Goal: Information Seeking & Learning: Learn about a topic

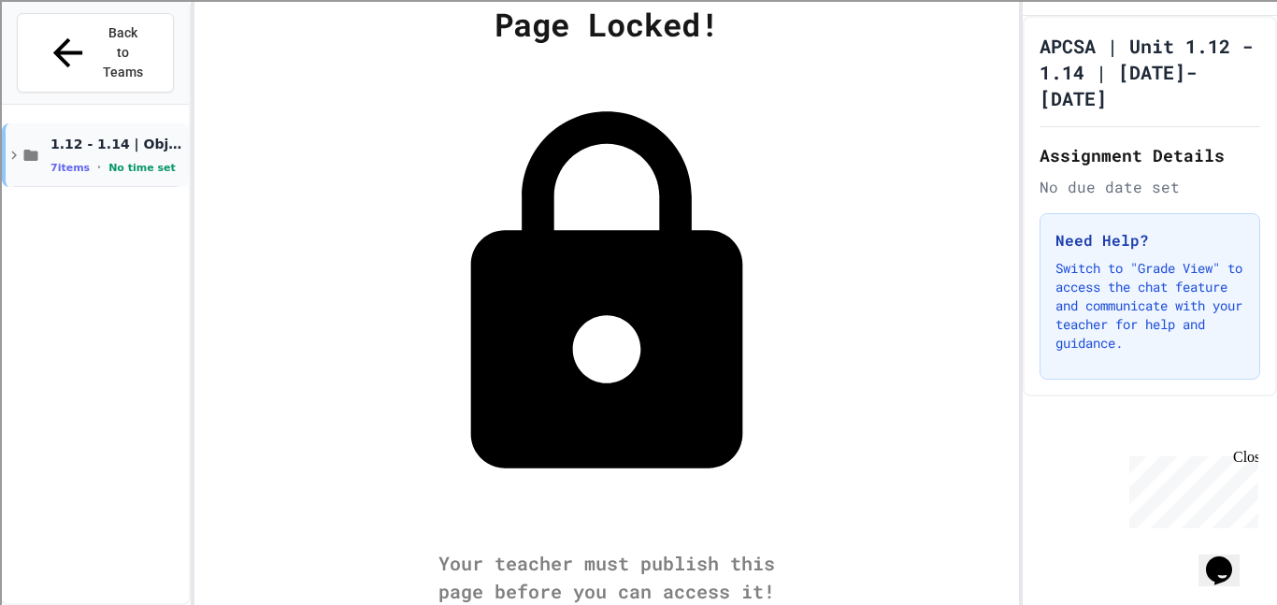
click at [161, 136] on div "1.12 - 1.14 | Objects and Instances of Classes 7 items • No time set" at bounding box center [117, 155] width 135 height 39
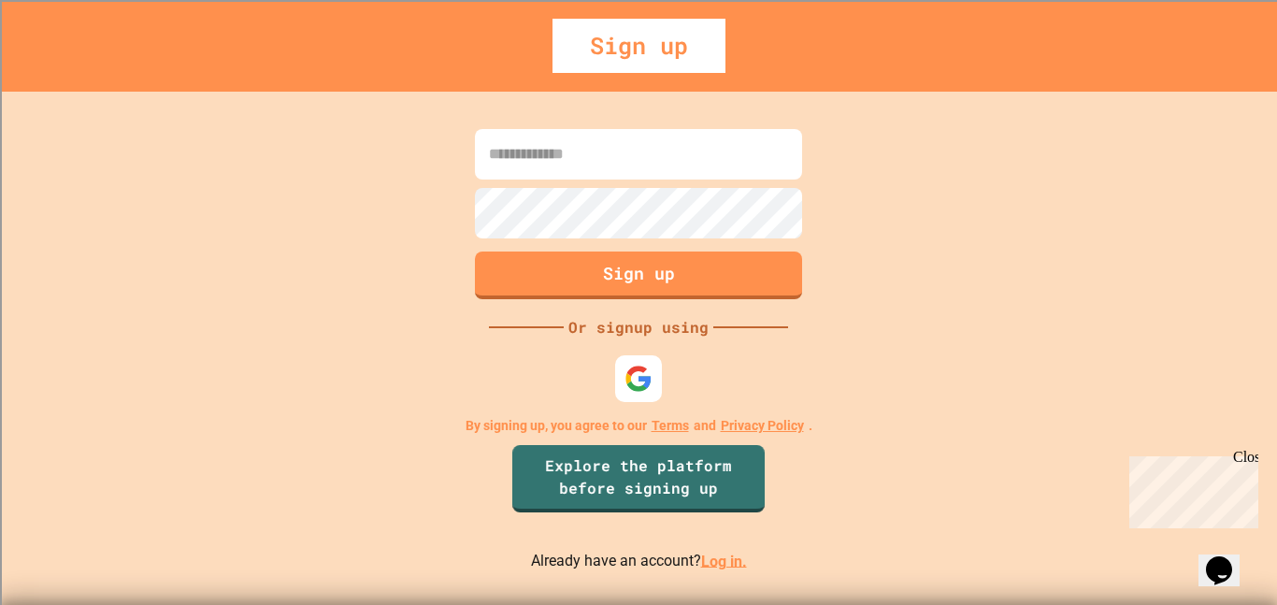
click at [718, 559] on link "Log in." at bounding box center [724, 561] width 46 height 18
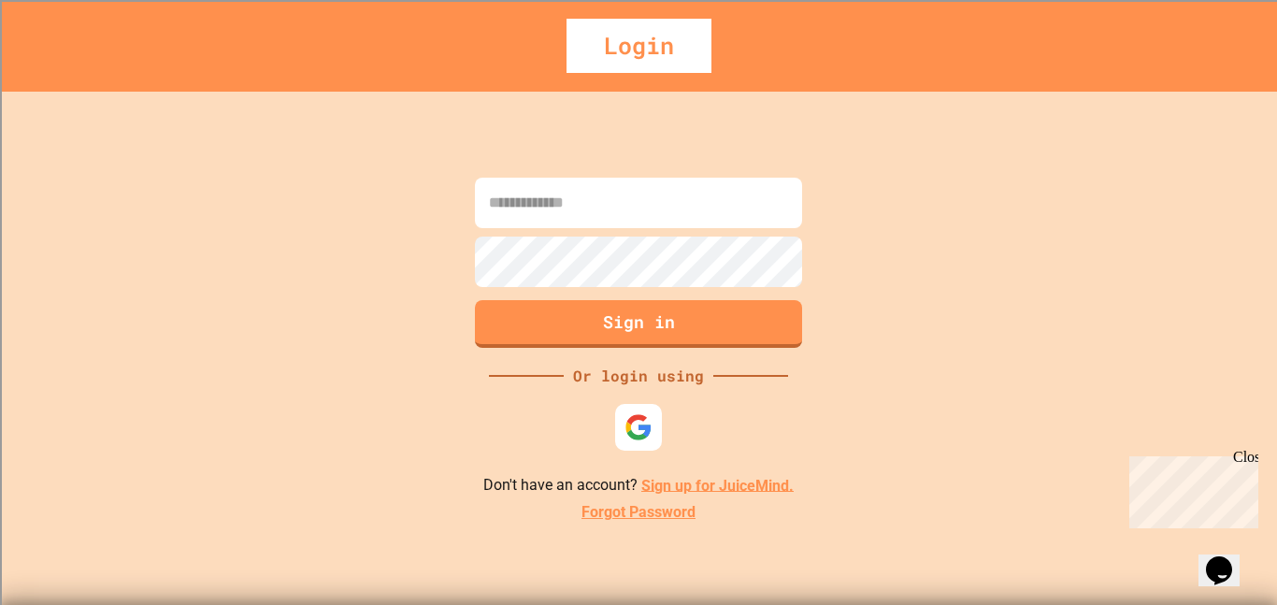
type input "**********"
click at [642, 314] on button "Sign in" at bounding box center [639, 321] width 334 height 49
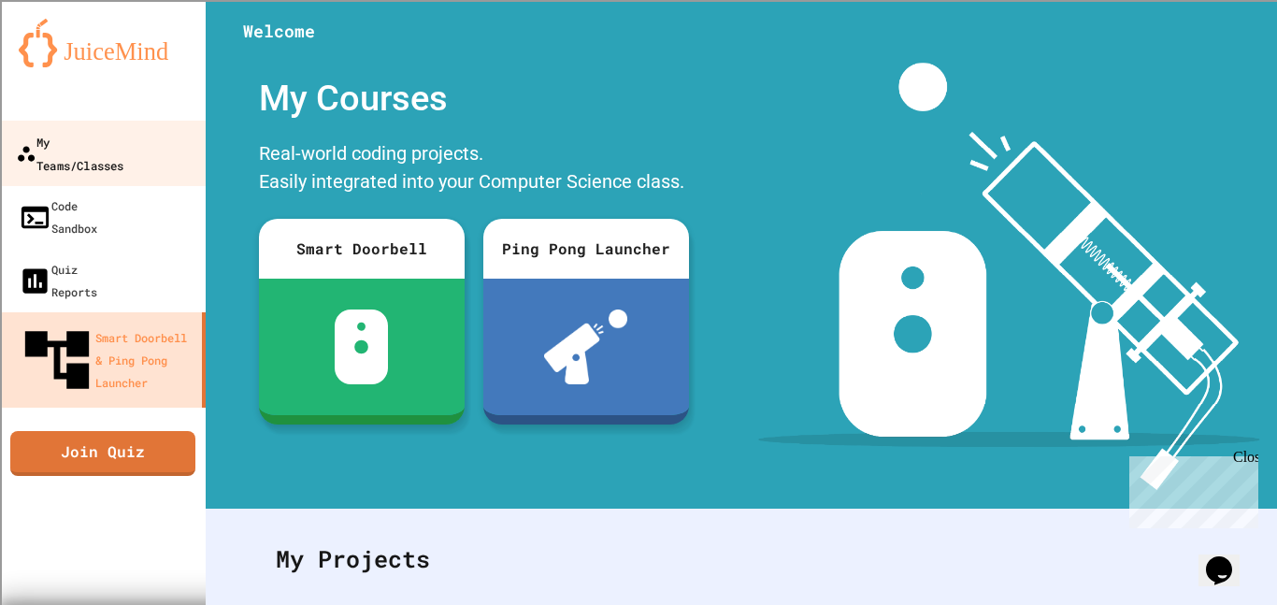
click at [111, 141] on div "My Teams/Classes" at bounding box center [69, 153] width 107 height 46
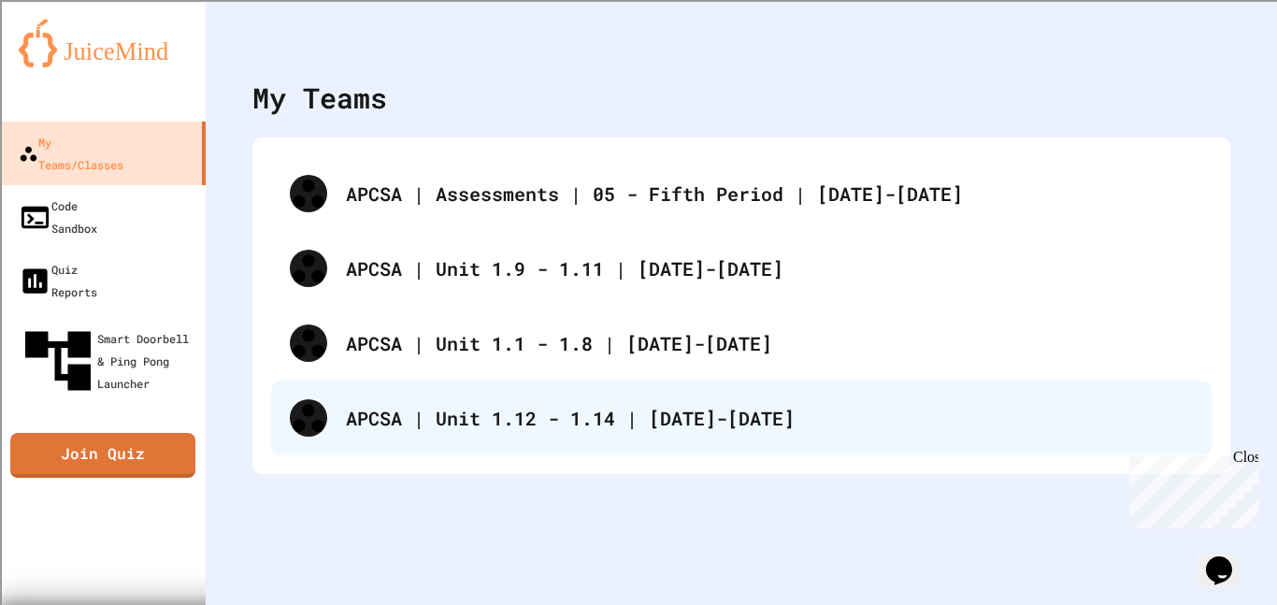
click at [553, 415] on div "APCSA | Unit 1.12 - 1.14 | [DATE]-[DATE]" at bounding box center [769, 418] width 847 height 28
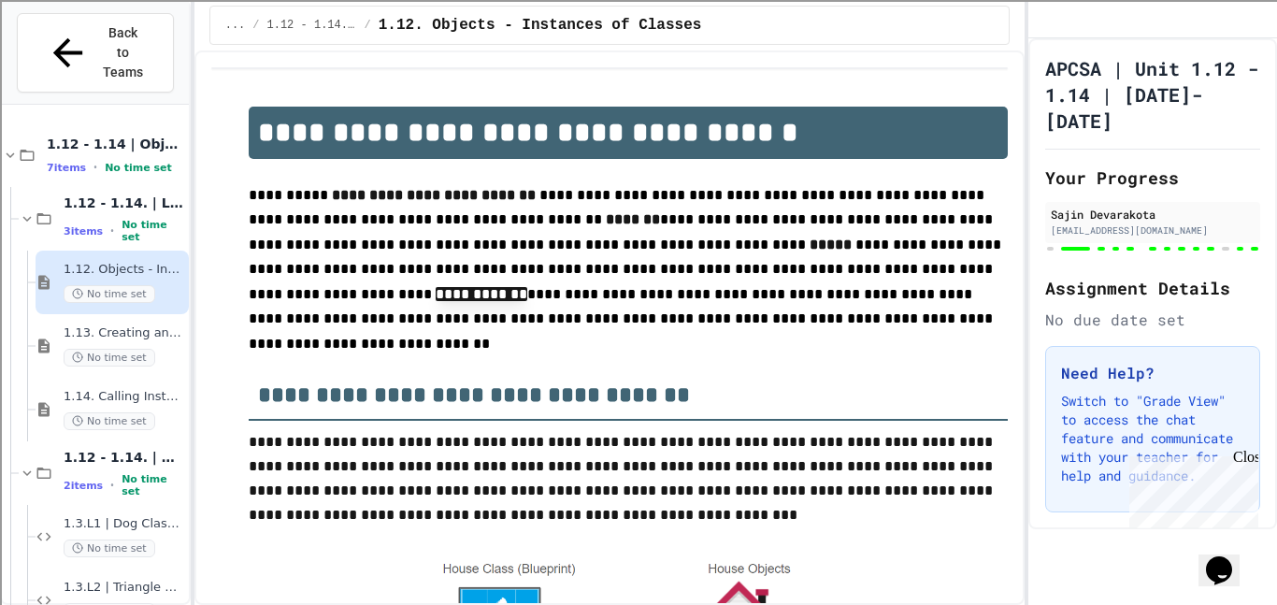
click at [76, 136] on span "1.12 - 1.14 | Objects and Instances of Classes" at bounding box center [116, 144] width 138 height 17
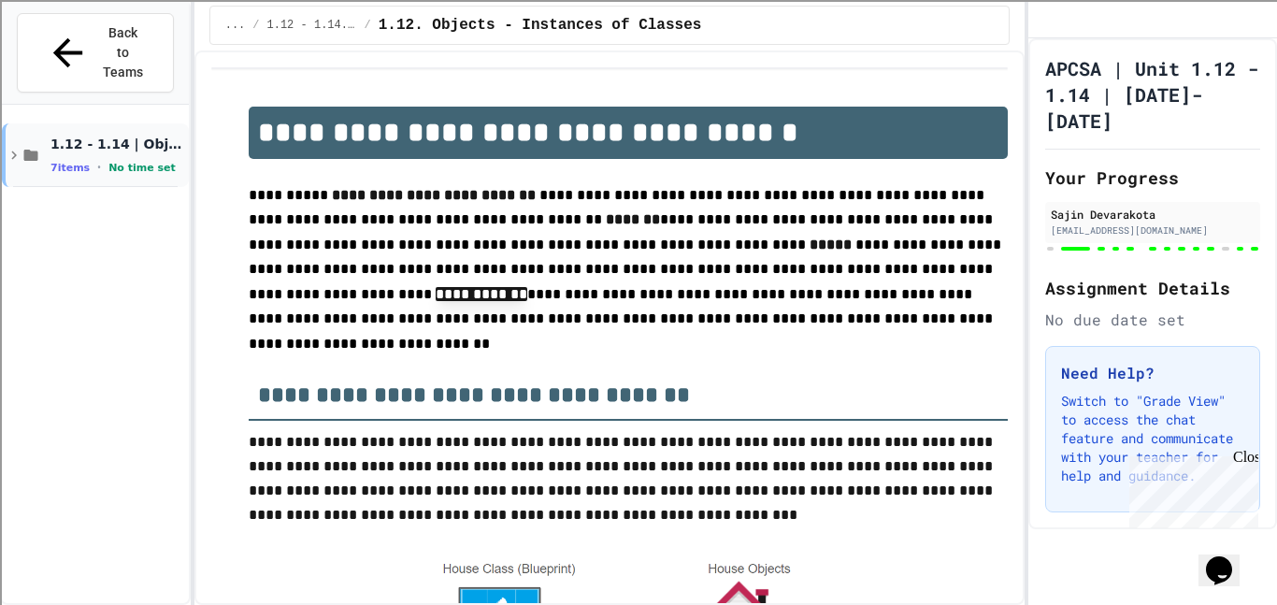
click at [64, 136] on span "1.12 - 1.14 | Objects and Instances of Classes" at bounding box center [117, 144] width 135 height 17
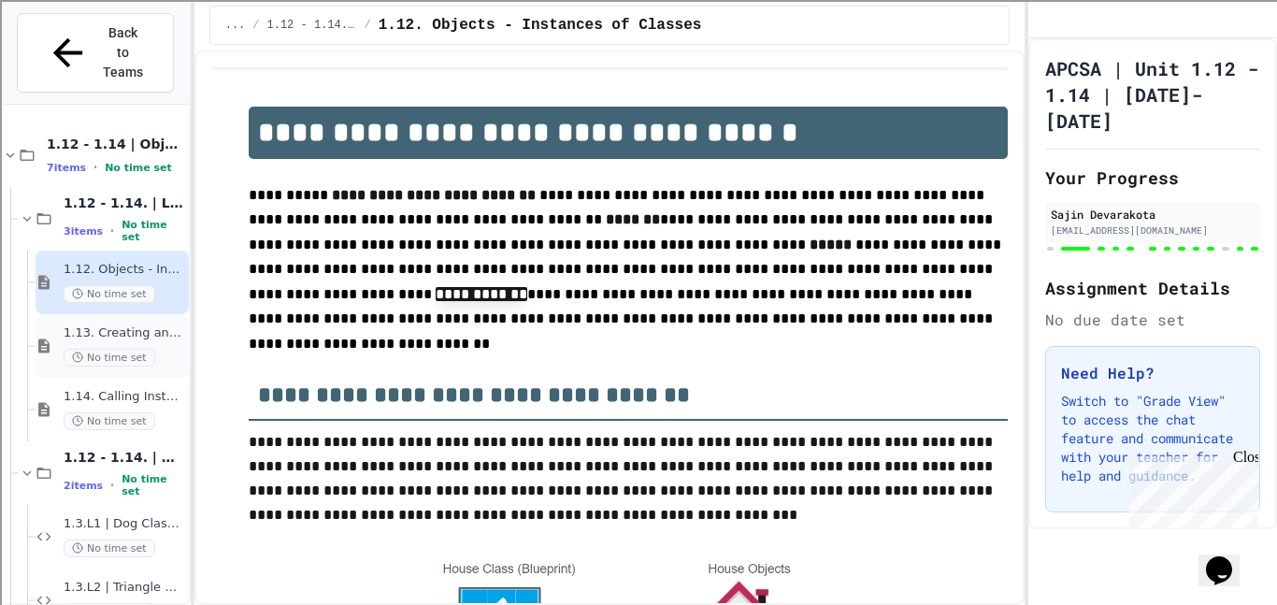
click at [144, 325] on div "1.13. Creating and Initializing Objects: Constructors No time set" at bounding box center [125, 345] width 122 height 41
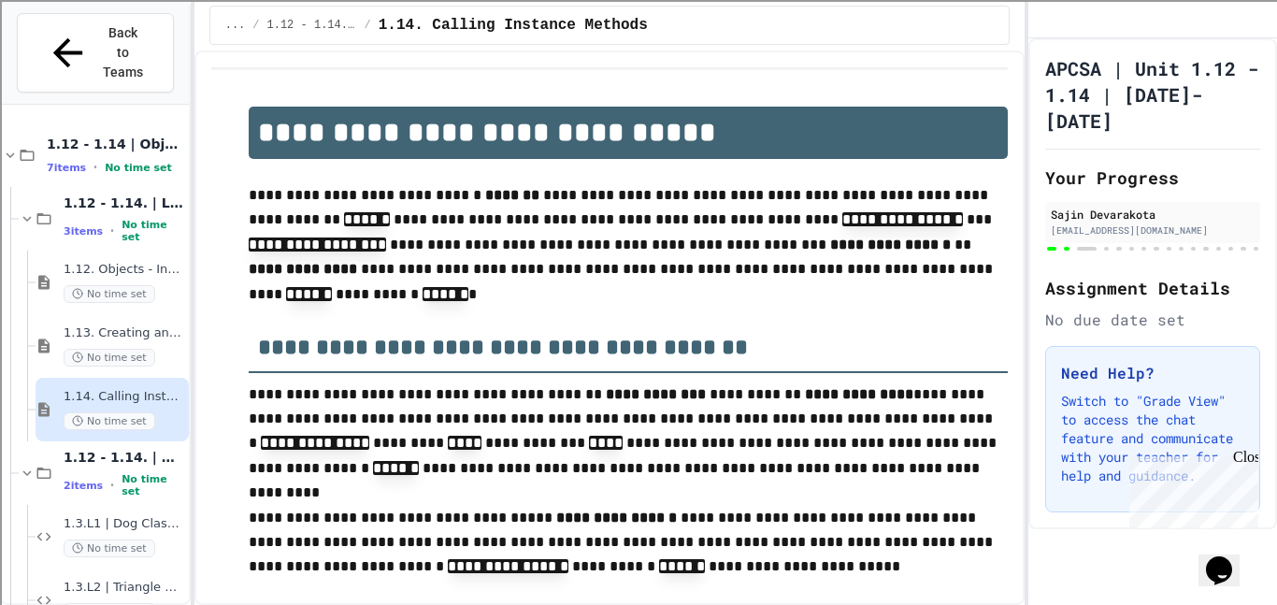
scroll to position [72, 0]
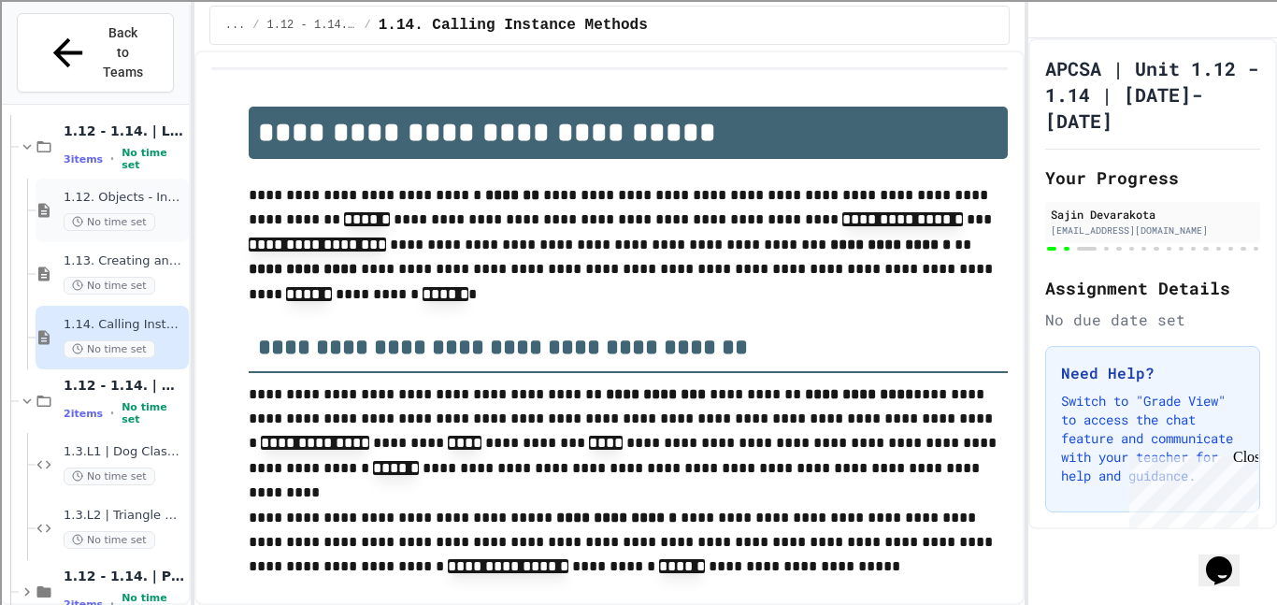
click at [142, 190] on span "1.12. Objects - Instances of Classes" at bounding box center [125, 198] width 122 height 16
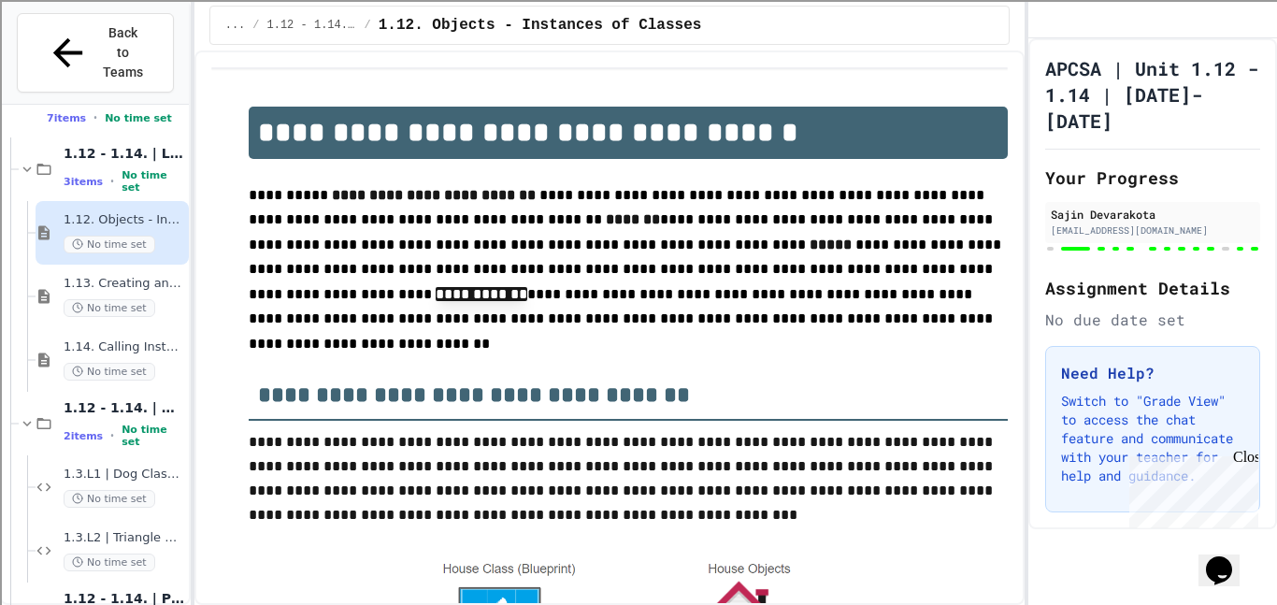
click at [168, 339] on span "1.14. Calling Instance Methods" at bounding box center [125, 347] width 122 height 16
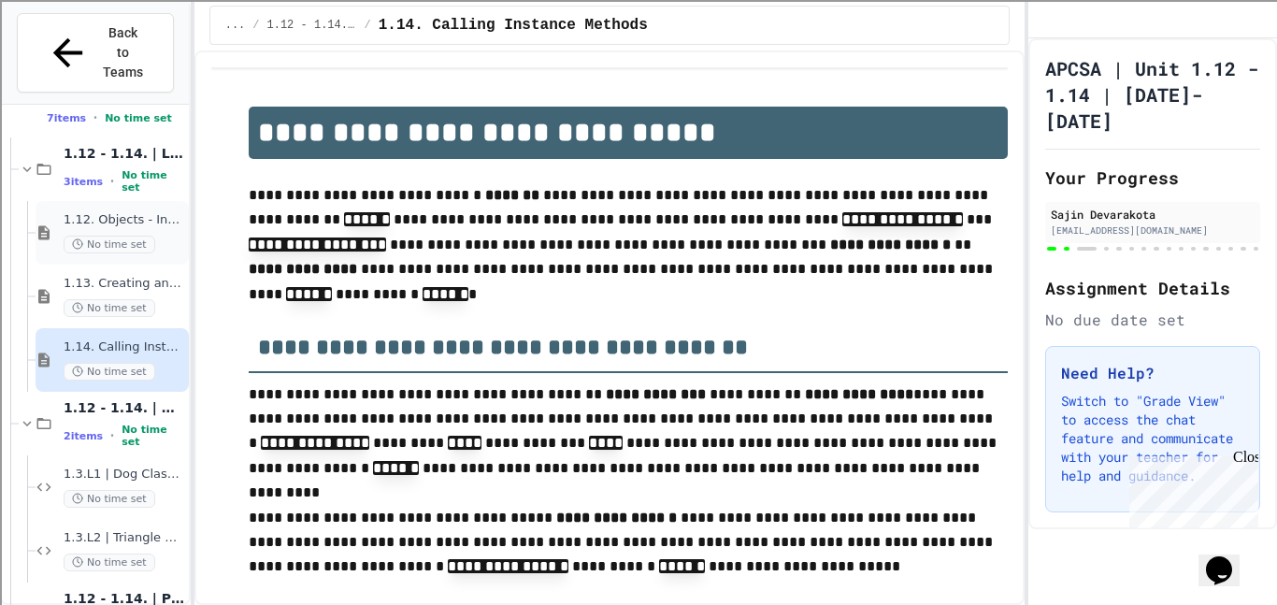
click at [78, 212] on span "1.12. Objects - Instances of Classes" at bounding box center [125, 220] width 122 height 16
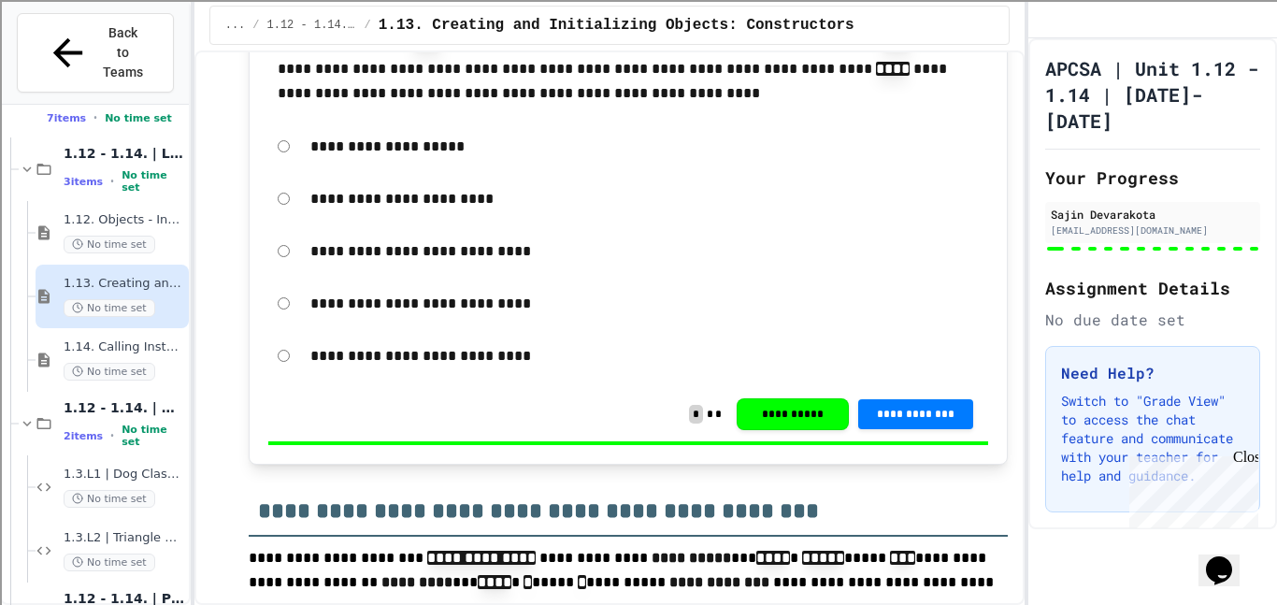
scroll to position [8062, 0]
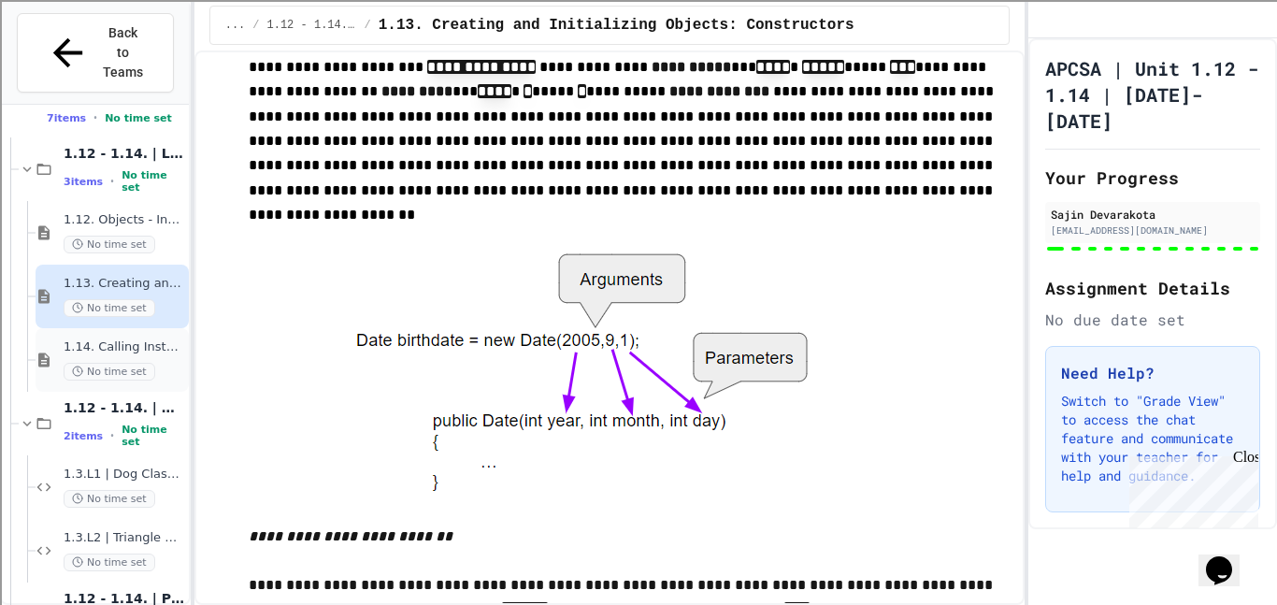
click at [105, 339] on span "1.14. Calling Instance Methods" at bounding box center [125, 347] width 122 height 16
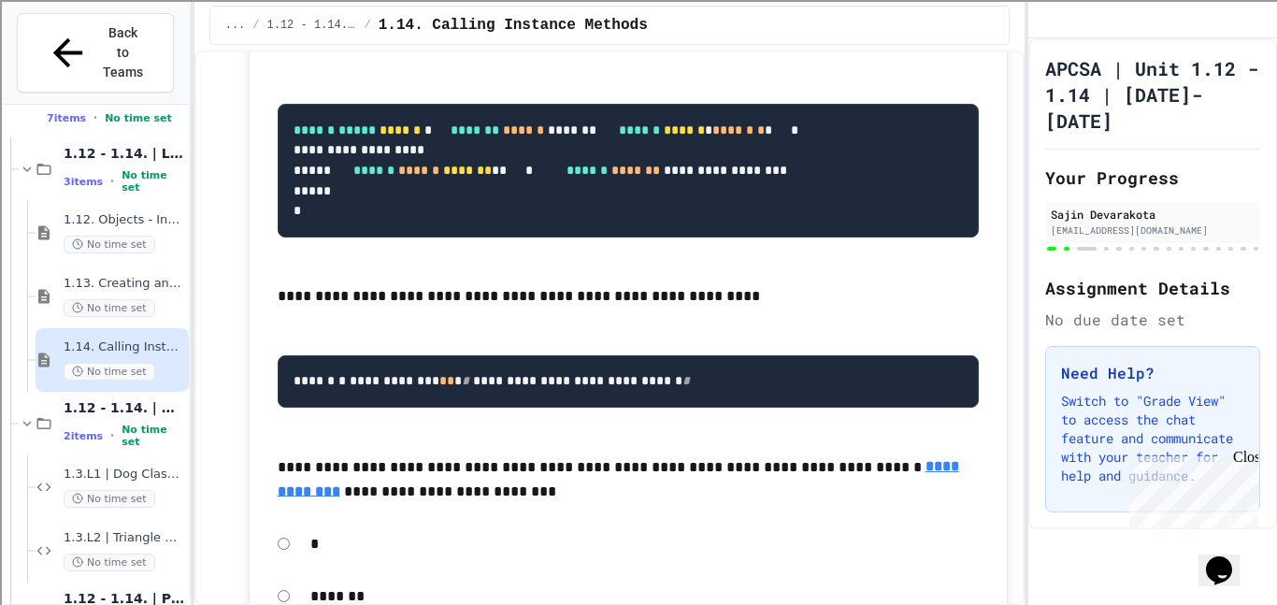
scroll to position [12430, 0]
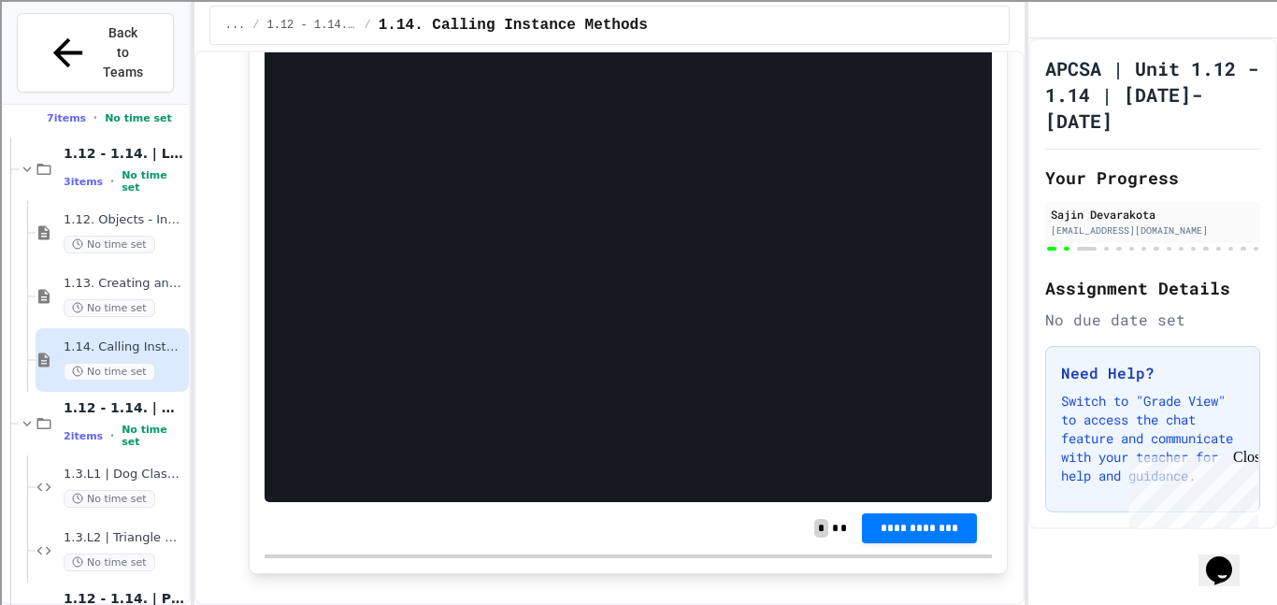
click at [592, 296] on div "**********" at bounding box center [628, 147] width 727 height 709
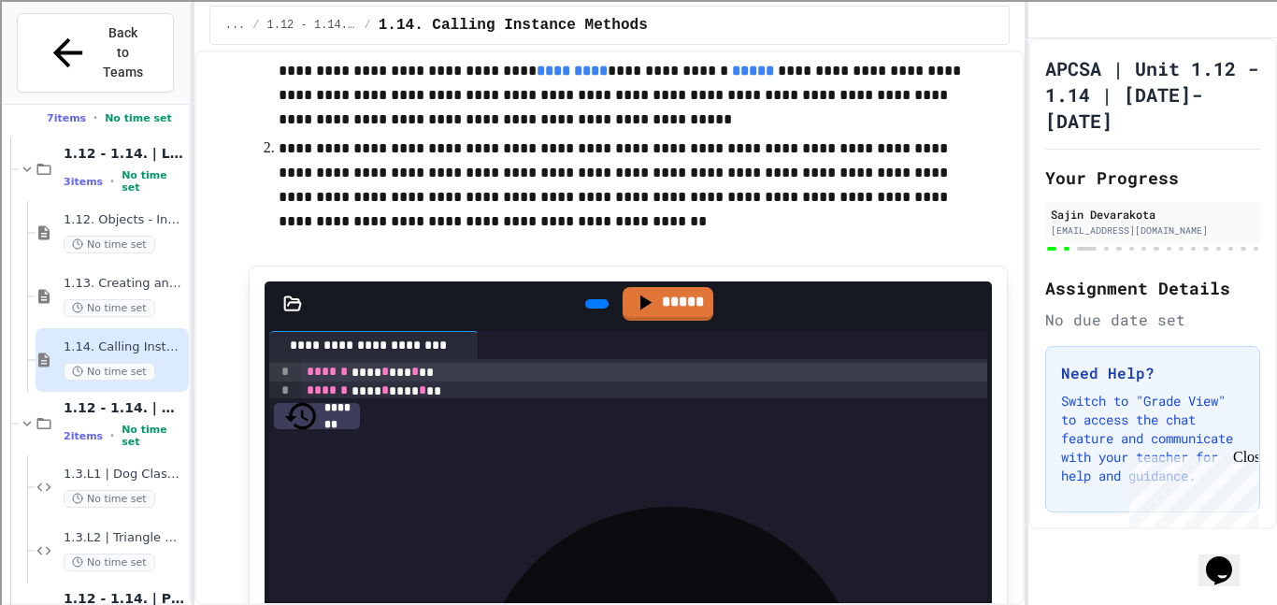
scroll to position [6825, 0]
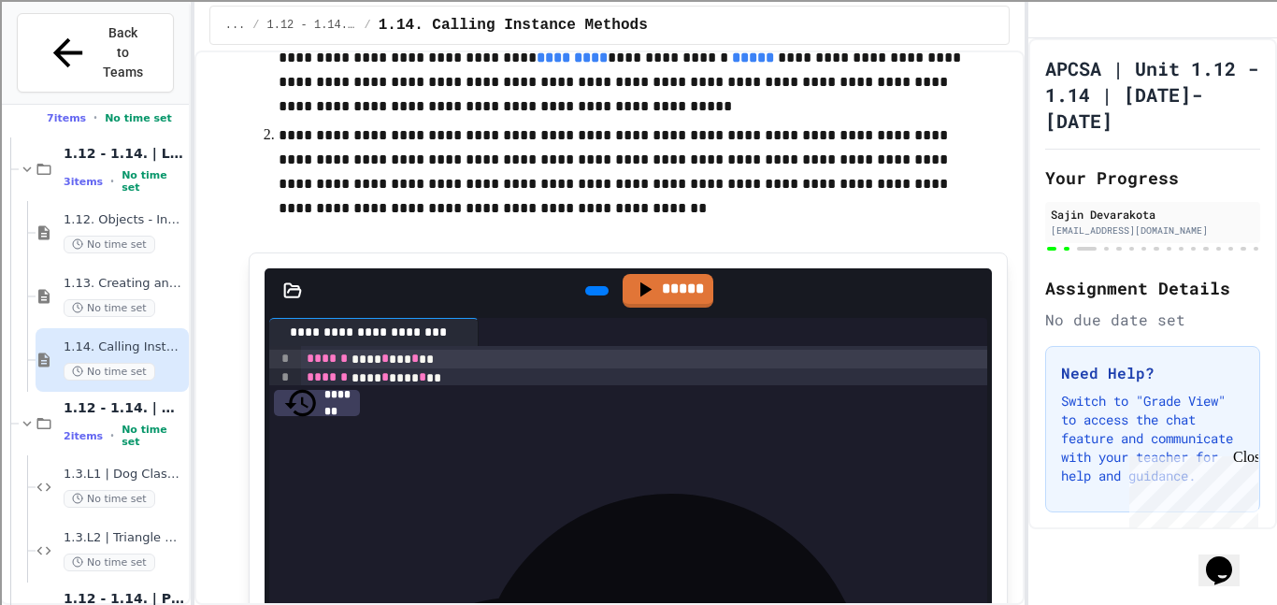
click at [821, 120] on p "**********" at bounding box center [628, 70] width 699 height 98
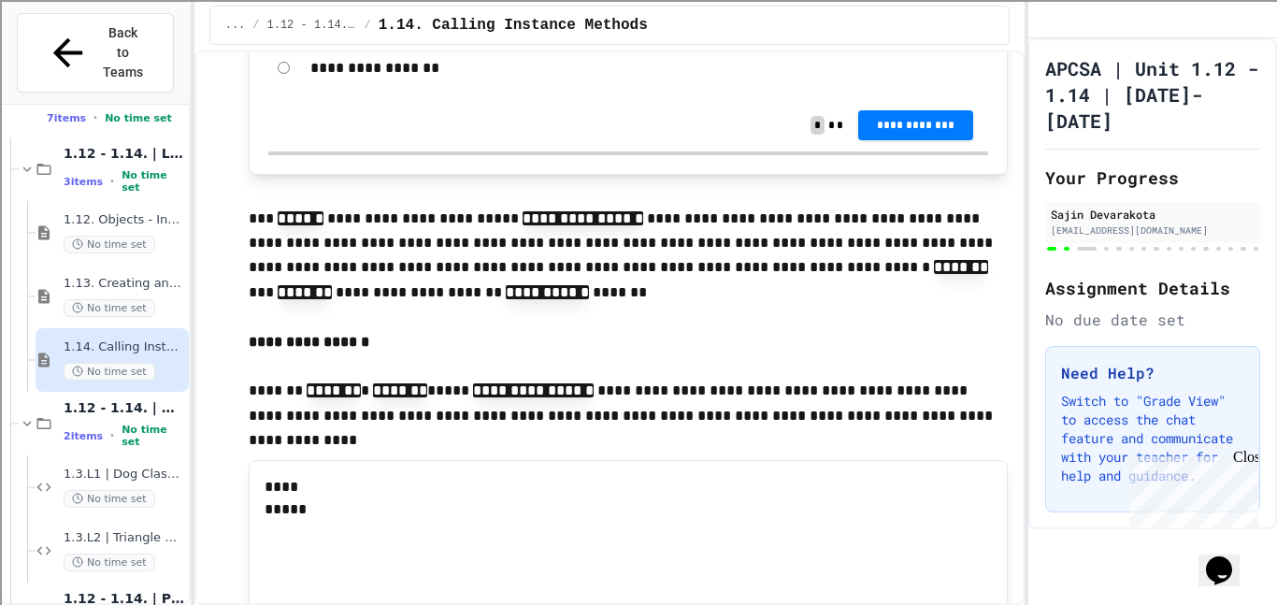
scroll to position [14957, 0]
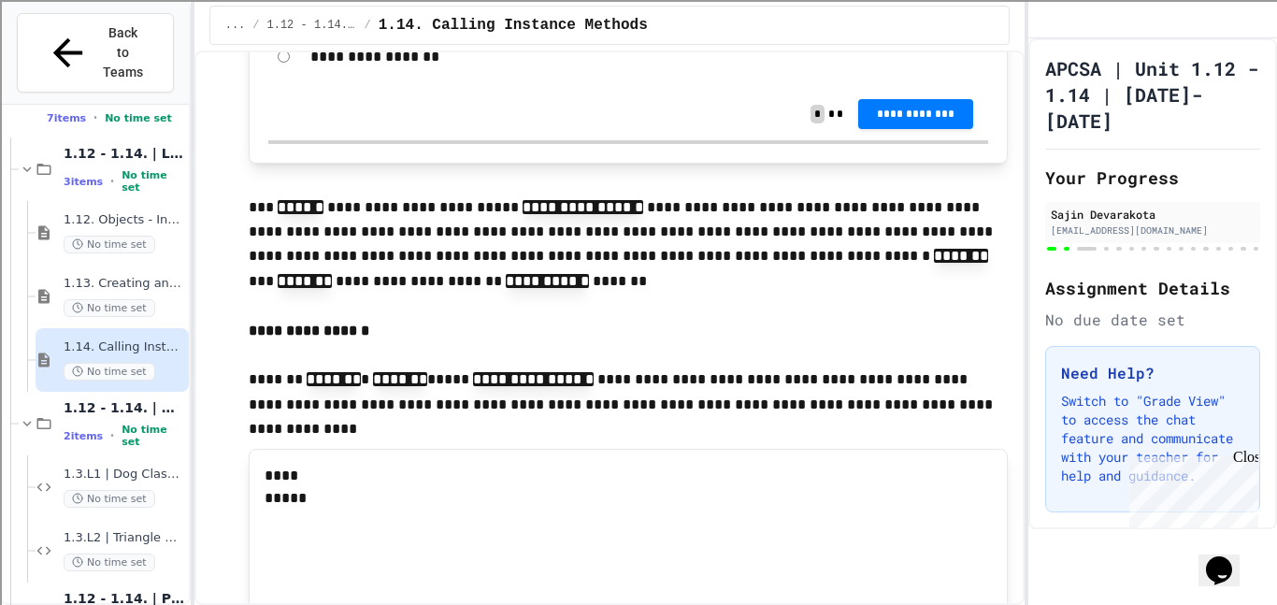
drag, startPoint x: 371, startPoint y: 127, endPoint x: 533, endPoint y: 155, distance: 164.1
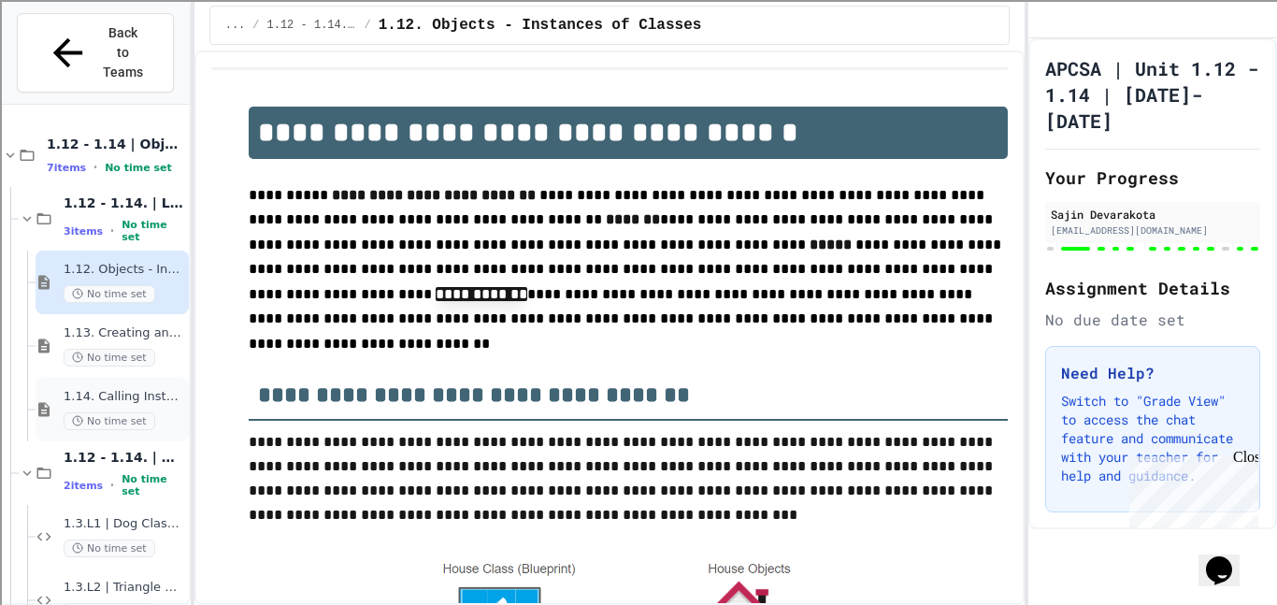
click at [136, 389] on span "1.14. Calling Instance Methods" at bounding box center [125, 397] width 122 height 16
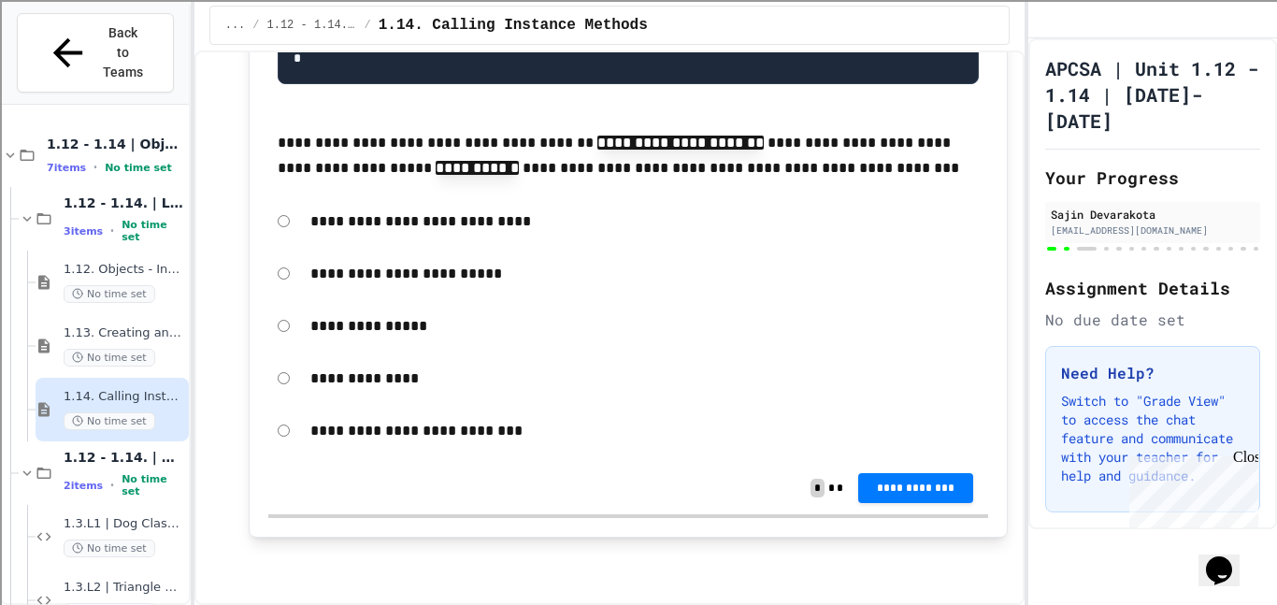
scroll to position [21905, 0]
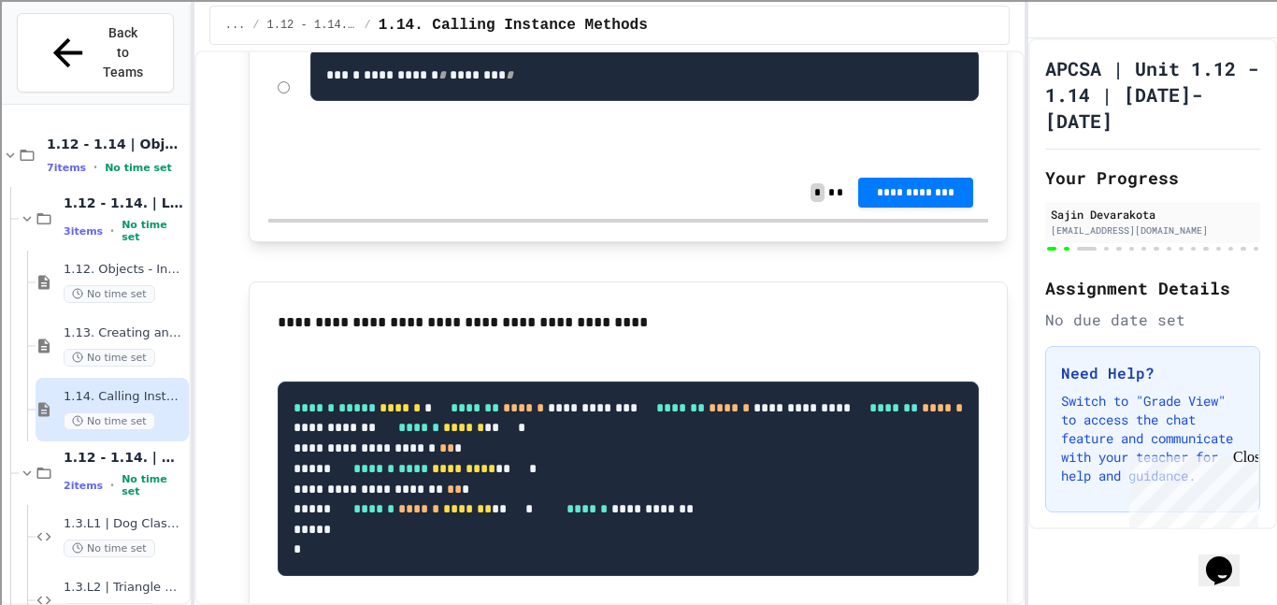
scroll to position [20139, 0]
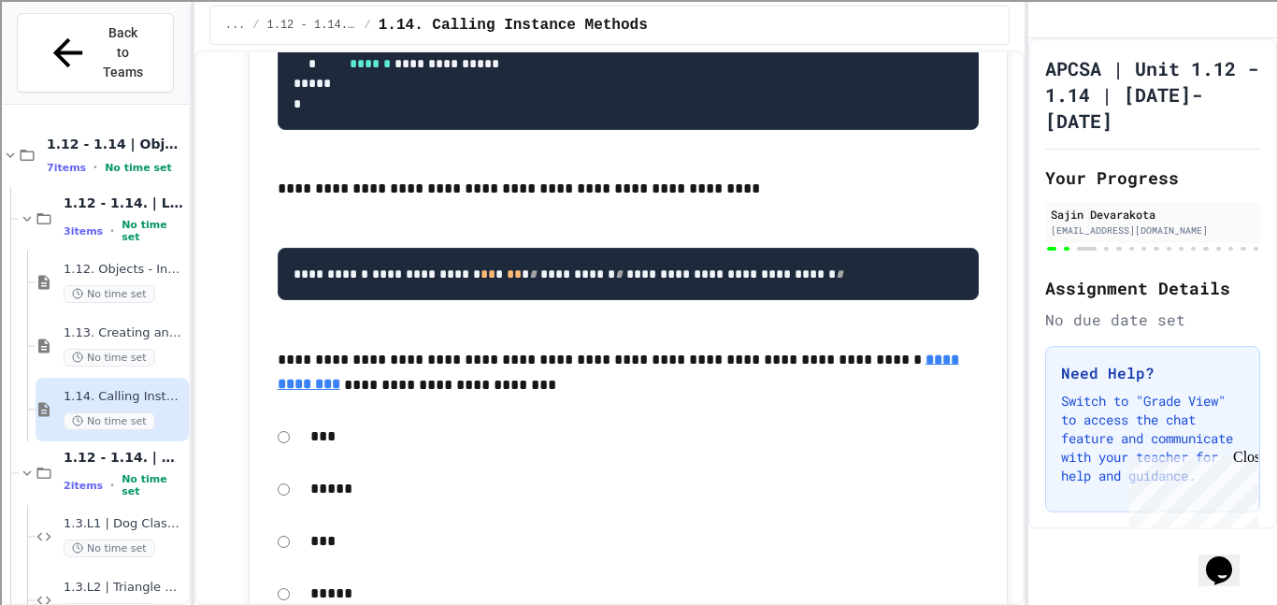
scroll to position [13681, 0]
